Goal: Find specific page/section: Find specific page/section

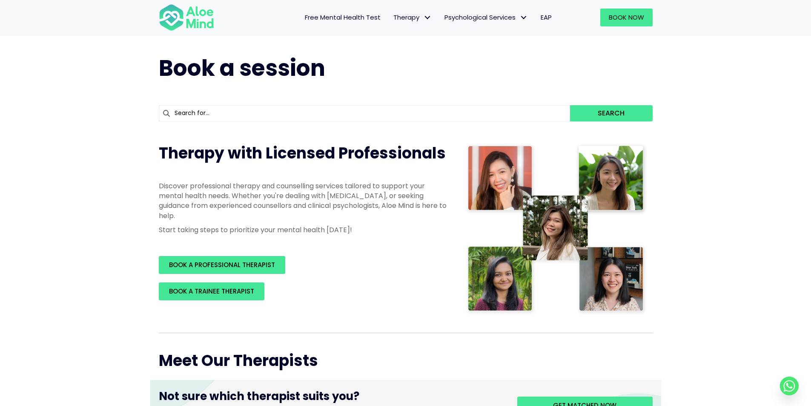
scroll to position [11, 0]
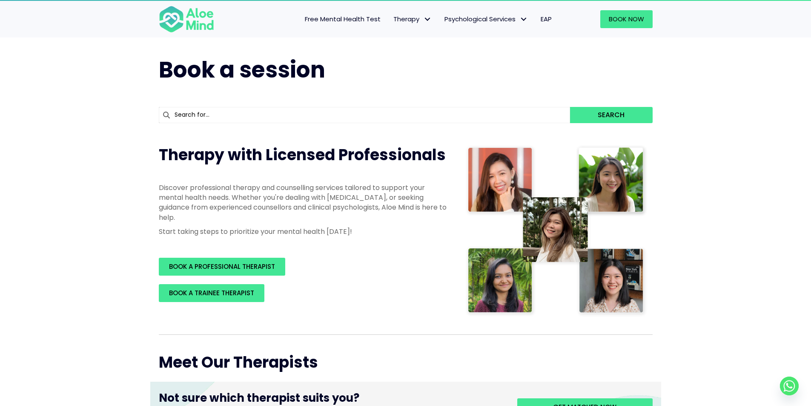
click at [419, 116] on input "text" at bounding box center [365, 115] width 412 height 16
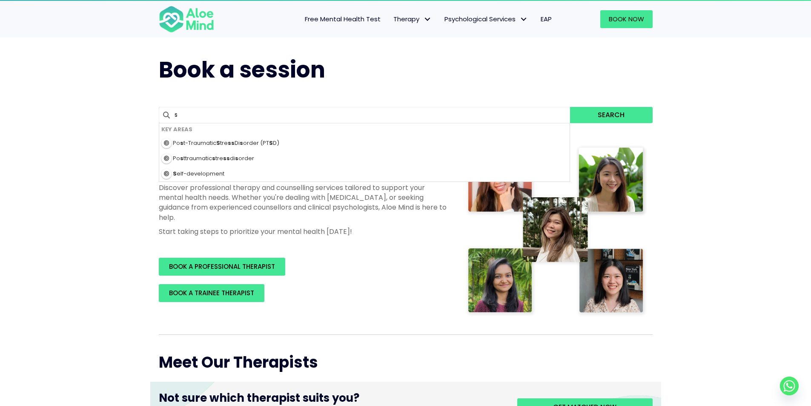
type input "sa"
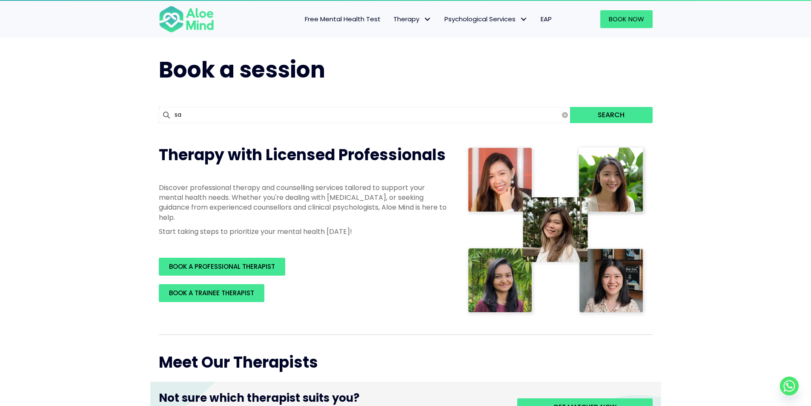
type input "[PERSON_NAME]"
type input "sabrin"
click at [570, 107] on button "Search" at bounding box center [611, 115] width 82 height 16
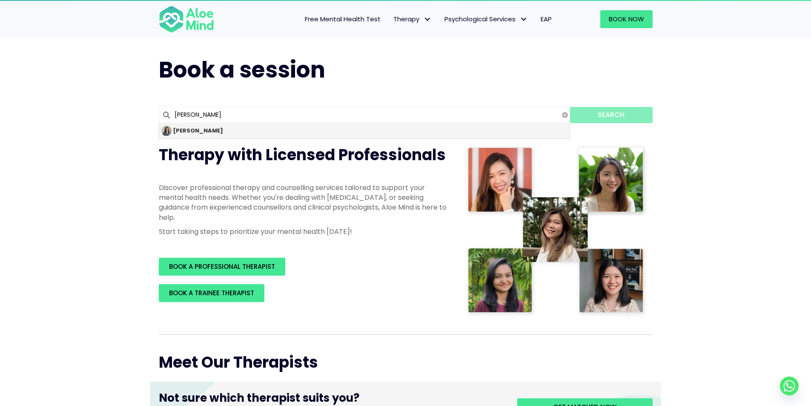
click at [408, 134] on div "[PERSON_NAME]" at bounding box center [364, 130] width 411 height 15
type input "[PERSON_NAME]"
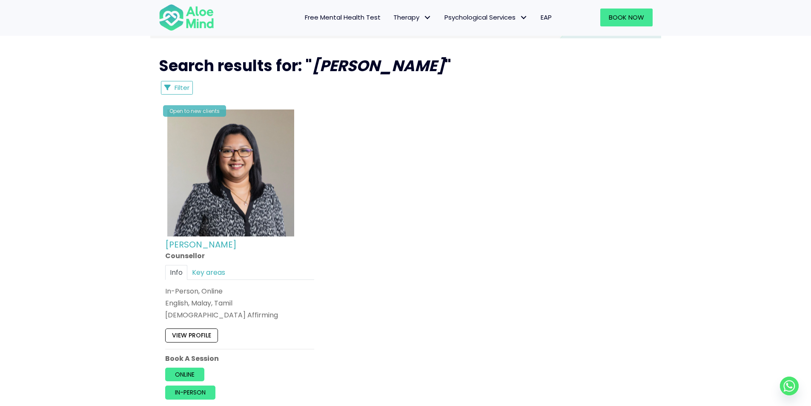
scroll to position [485, 0]
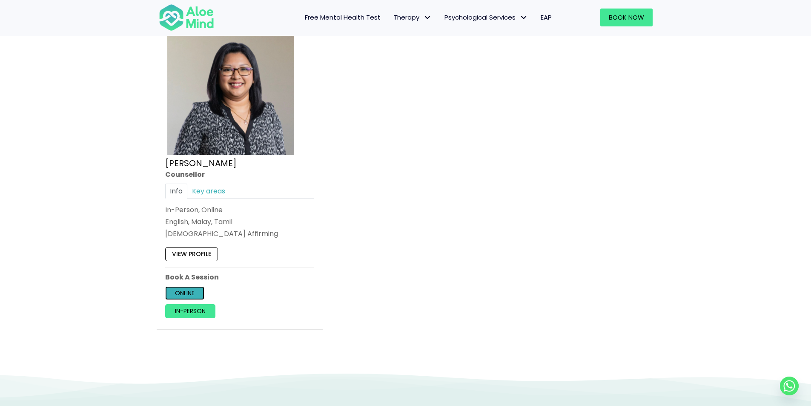
click at [198, 296] on link "Online" at bounding box center [184, 293] width 39 height 14
